Goal: Book appointment/travel/reservation

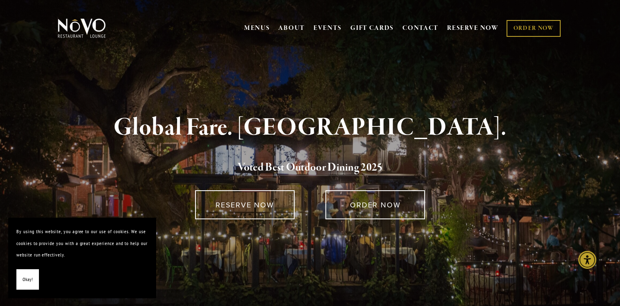
click at [294, 29] on link "ABOUT" at bounding box center [291, 28] width 27 height 8
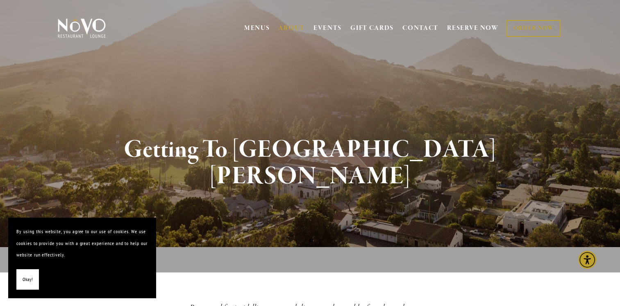
click at [317, 28] on link "EVENTS" at bounding box center [327, 28] width 28 height 8
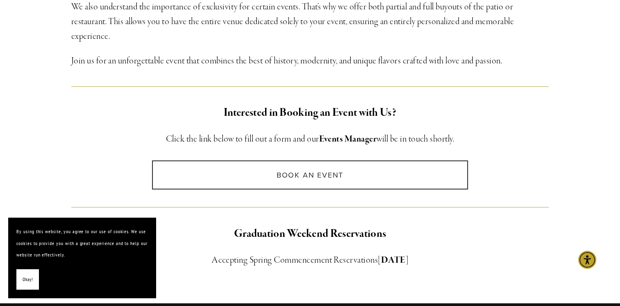
scroll to position [410, 0]
